Goal: Complete application form

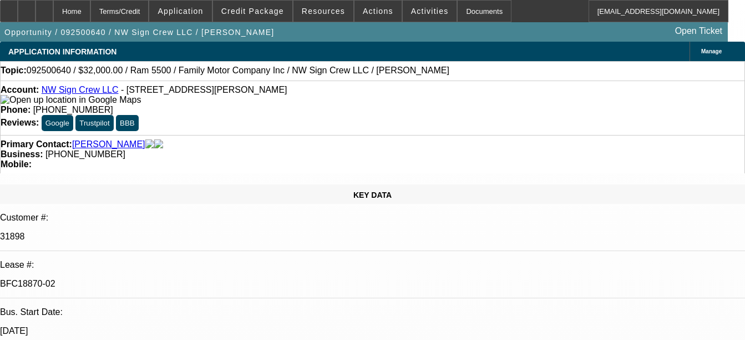
select select "0"
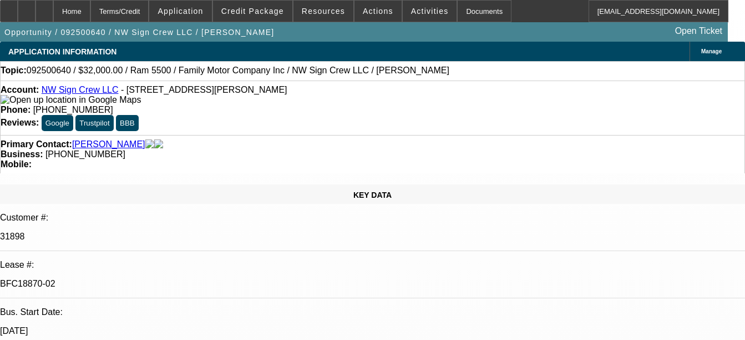
select select "2"
select select "0"
select select "2"
select select "0"
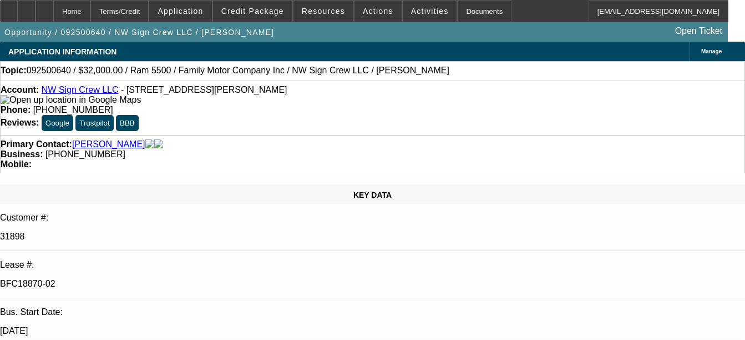
select select "1"
select select "3"
select select "6"
select select "1"
select select "3"
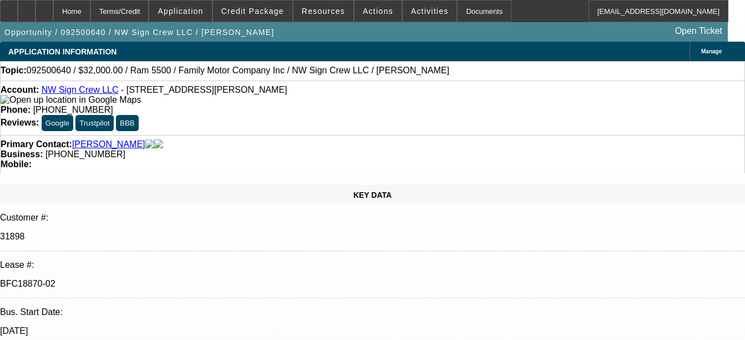
select select "6"
select select "1"
select select "2"
select select "6"
select select "1"
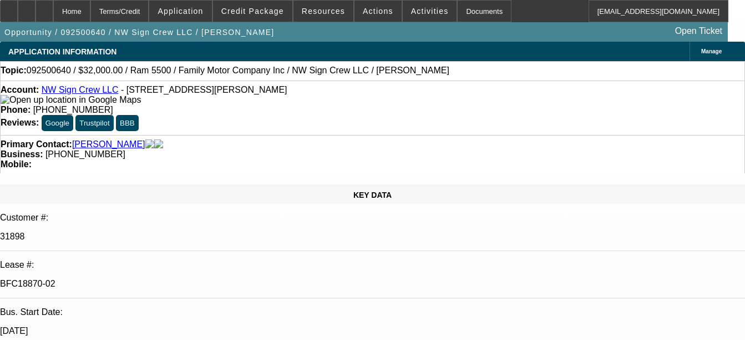
select select "2"
select select "6"
click at [457, 7] on div "Documents" at bounding box center [484, 11] width 54 height 22
click at [459, 15] on div "Documents" at bounding box center [484, 11] width 54 height 22
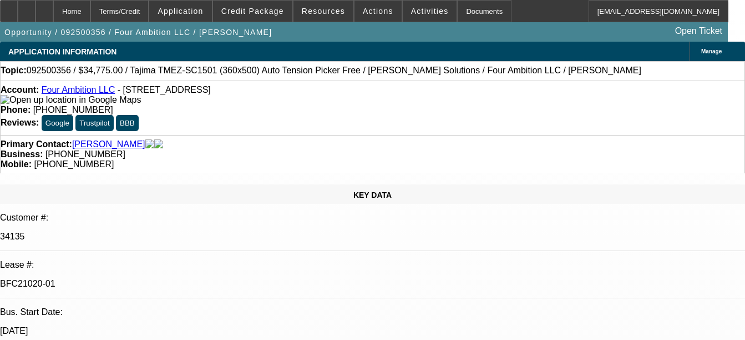
select select "0"
select select "2"
select select "0"
select select "2"
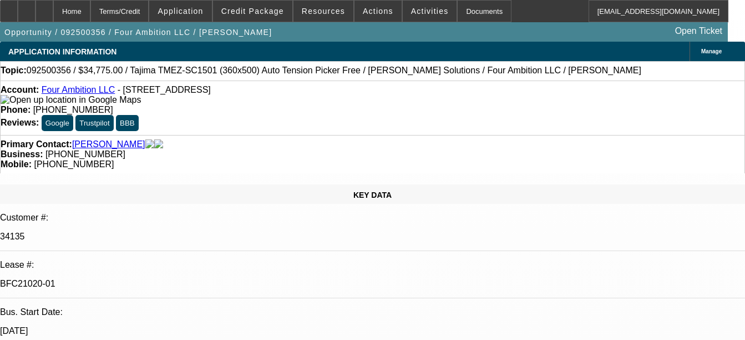
select select "0"
select select "2"
select select "0"
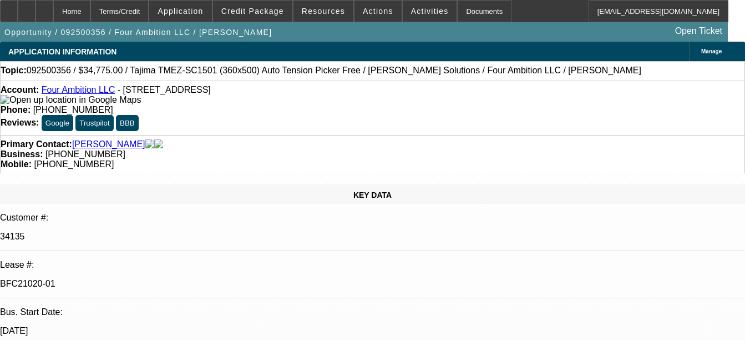
select select "2"
select select "0"
select select "1"
select select "2"
select select "6"
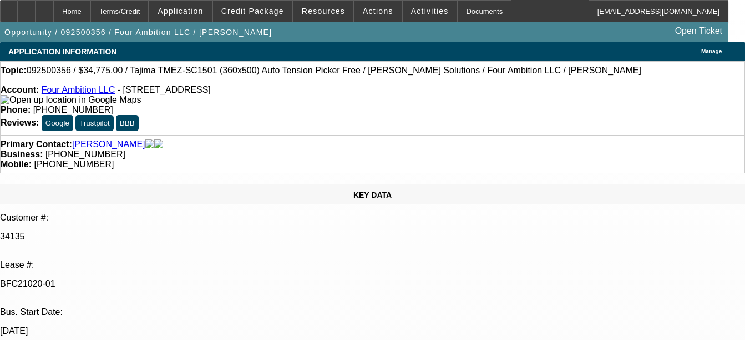
select select "1"
select select "2"
select select "6"
select select "1"
select select "2"
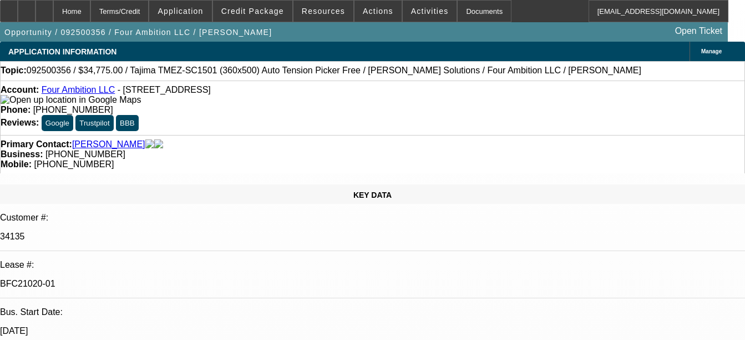
select select "6"
select select "1"
select select "2"
select select "6"
click at [469, 11] on div "Documents" at bounding box center [484, 11] width 54 height 22
